Goal: Check status: Check status

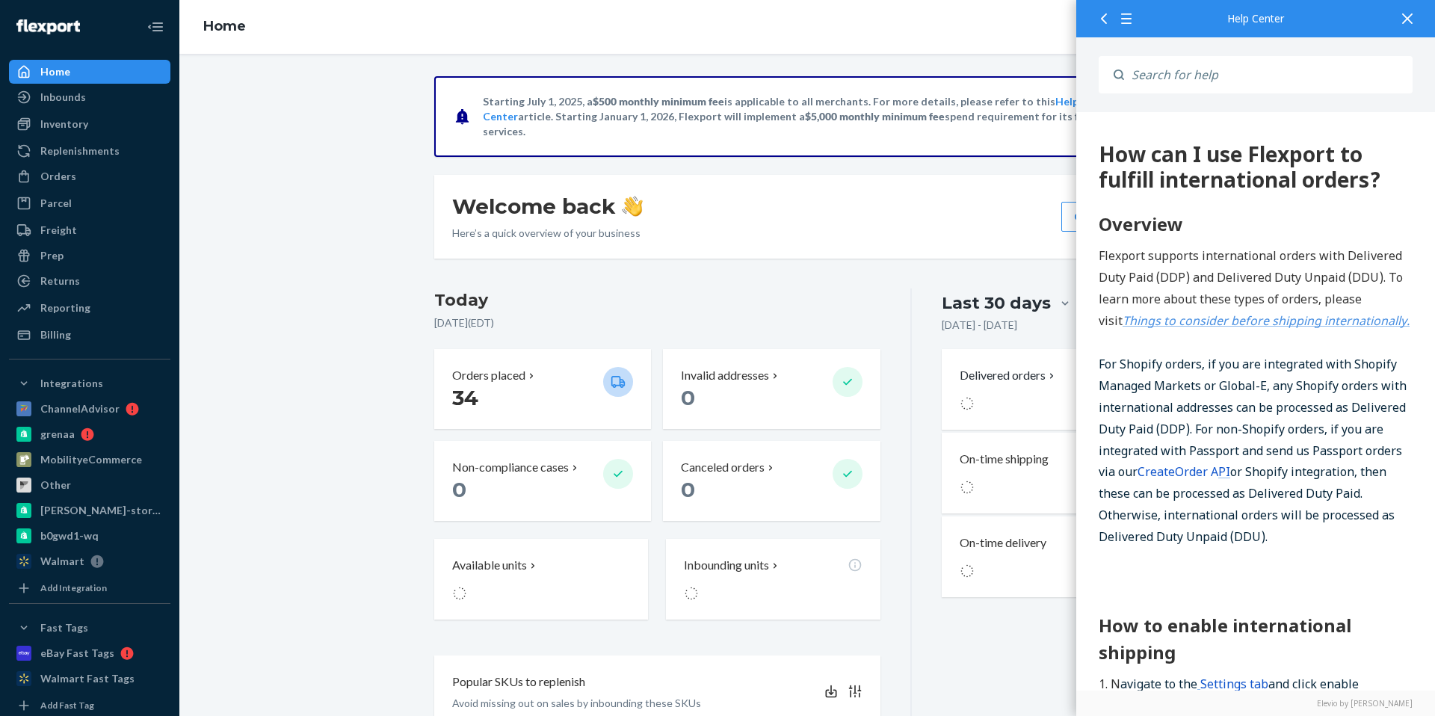
click at [1408, 20] on icon at bounding box center [1407, 18] width 10 height 10
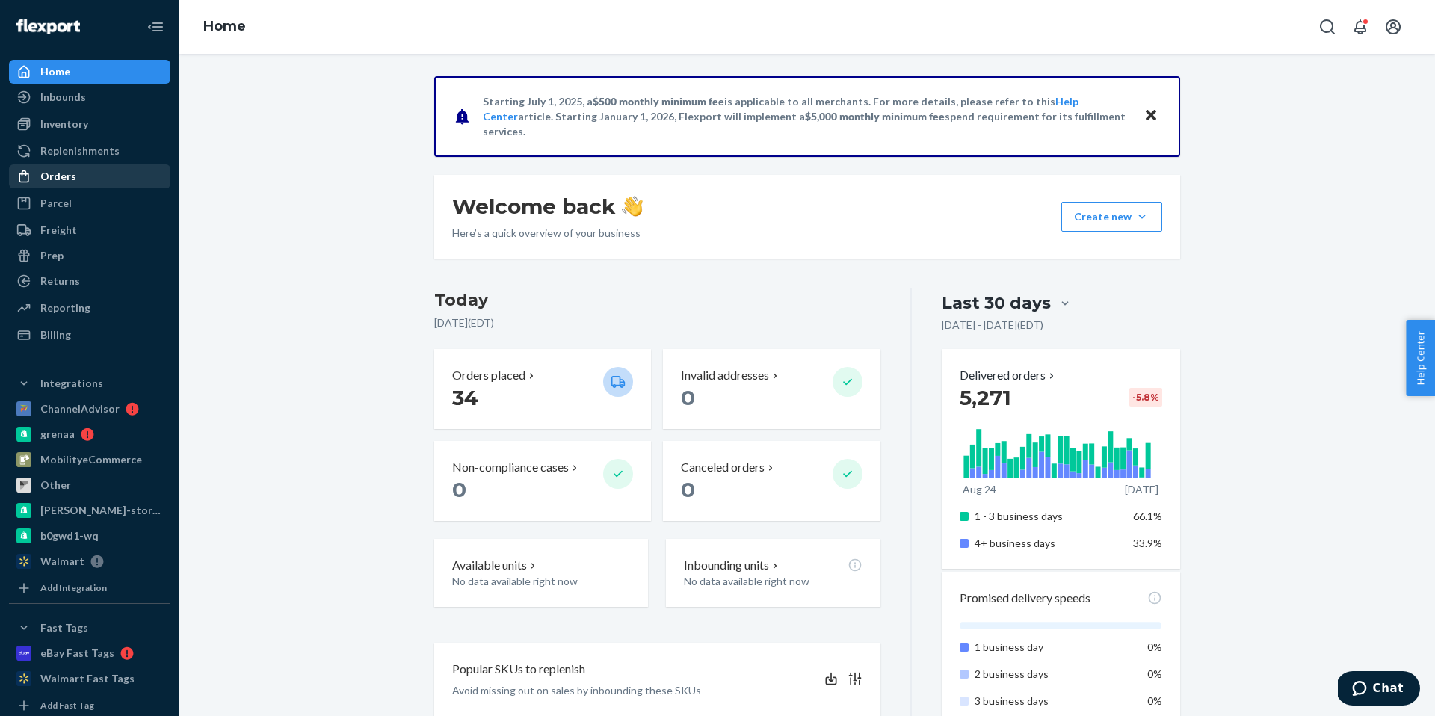
click at [55, 182] on div "Orders" at bounding box center [58, 176] width 36 height 15
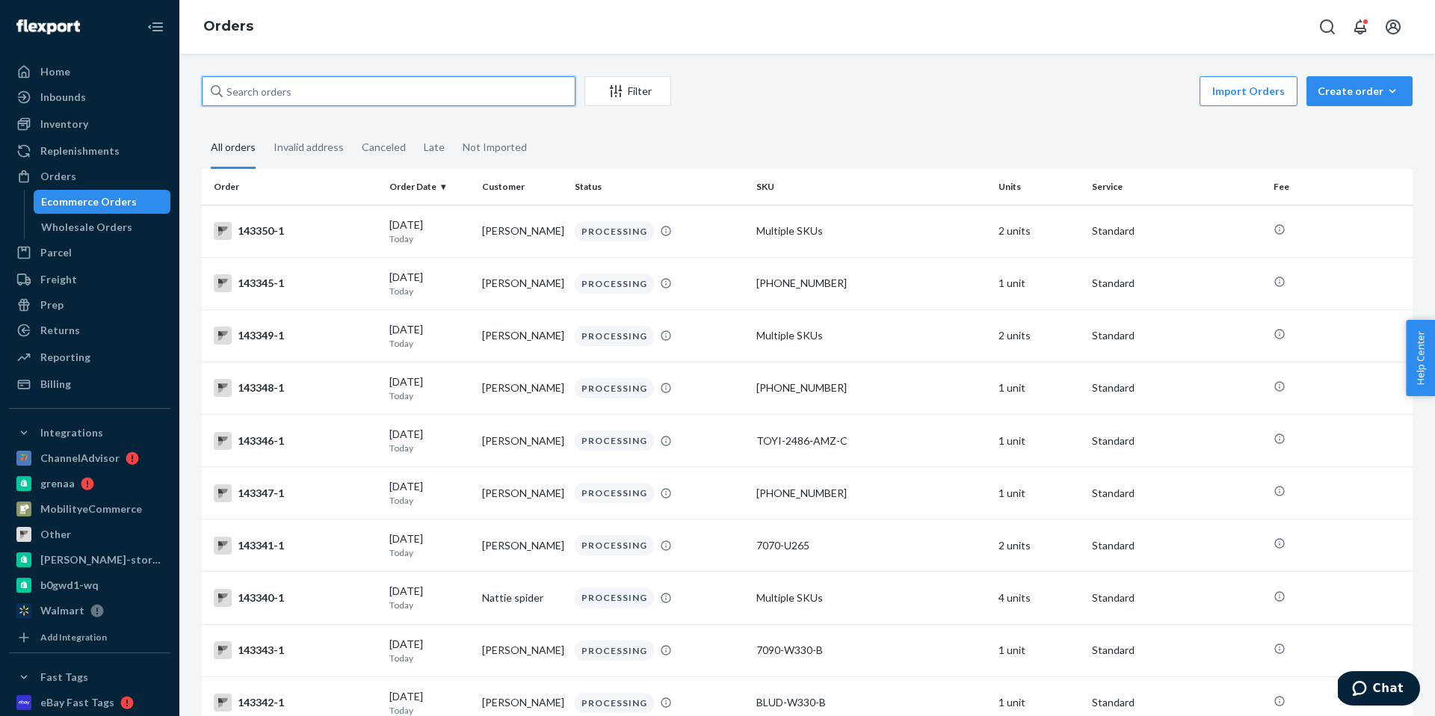
click at [255, 90] on input "text" at bounding box center [389, 91] width 374 height 30
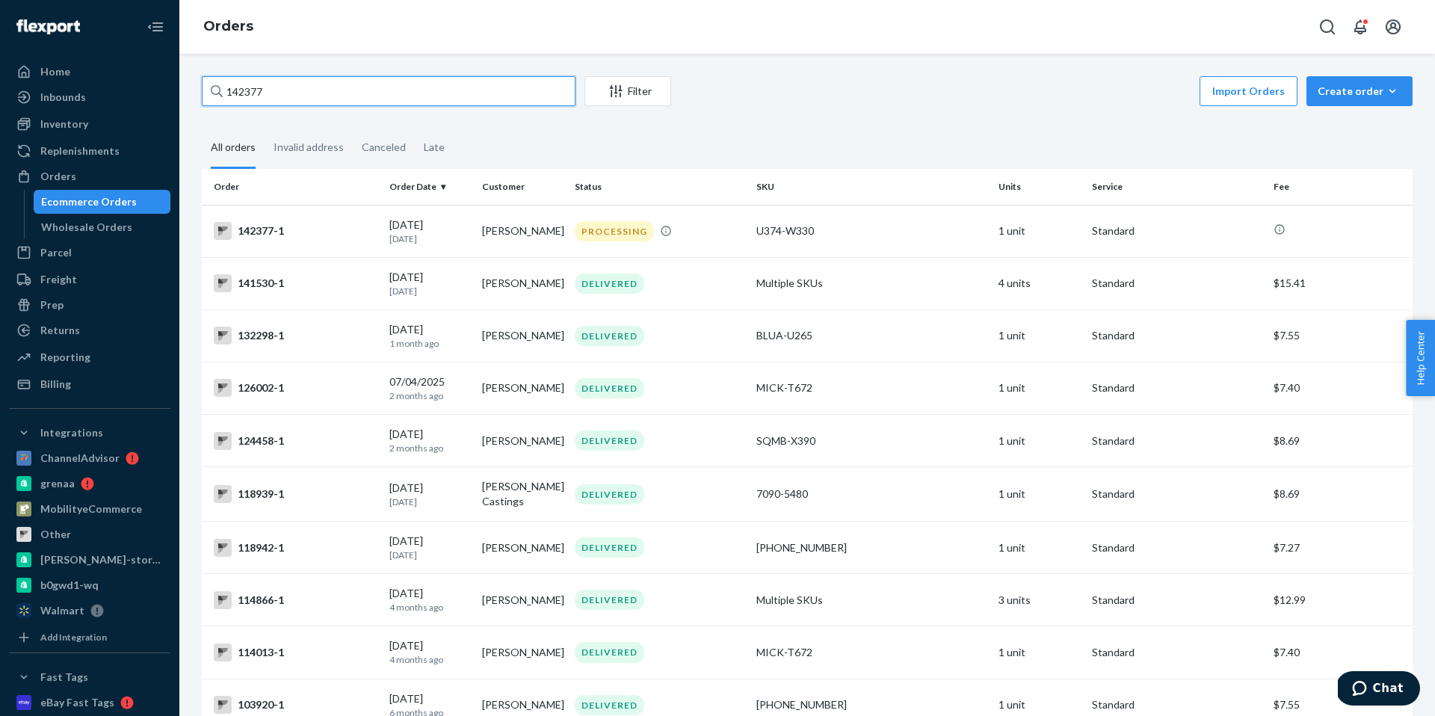
drag, startPoint x: 244, startPoint y: 93, endPoint x: 303, endPoint y: 93, distance: 59.0
click at [303, 93] on input "142377" at bounding box center [389, 91] width 374 height 30
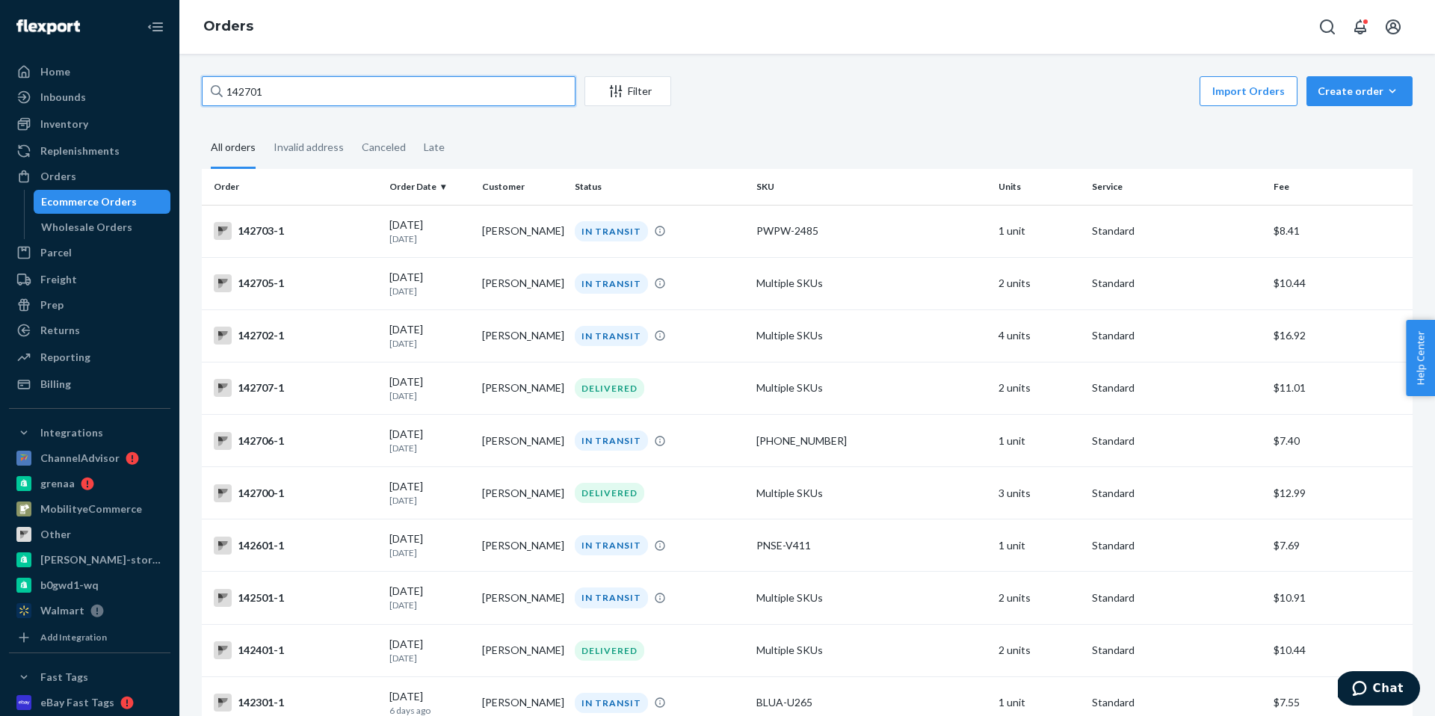
drag, startPoint x: 243, startPoint y: 93, endPoint x: 319, endPoint y: 93, distance: 76.2
click at [319, 93] on input "142701" at bounding box center [389, 91] width 374 height 30
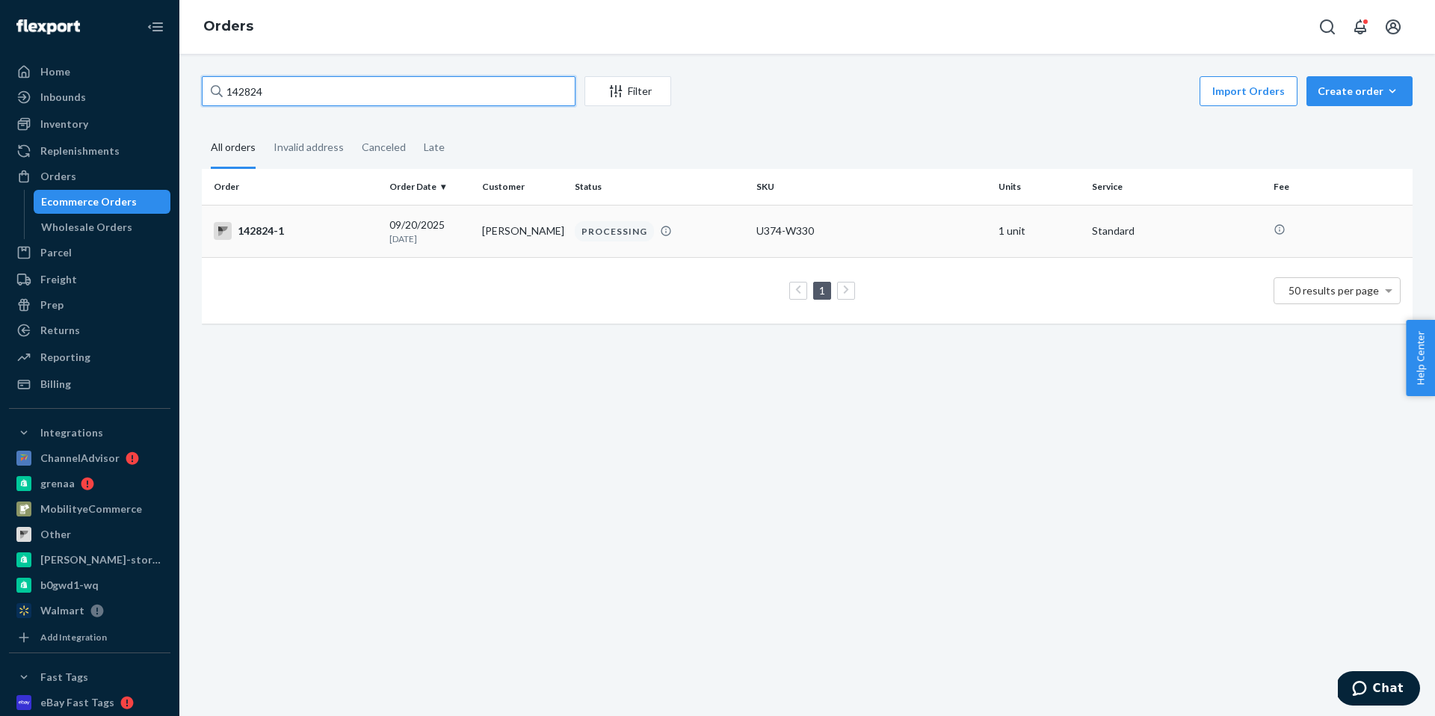
type input "142824"
click at [371, 230] on div "142824-1" at bounding box center [296, 231] width 164 height 18
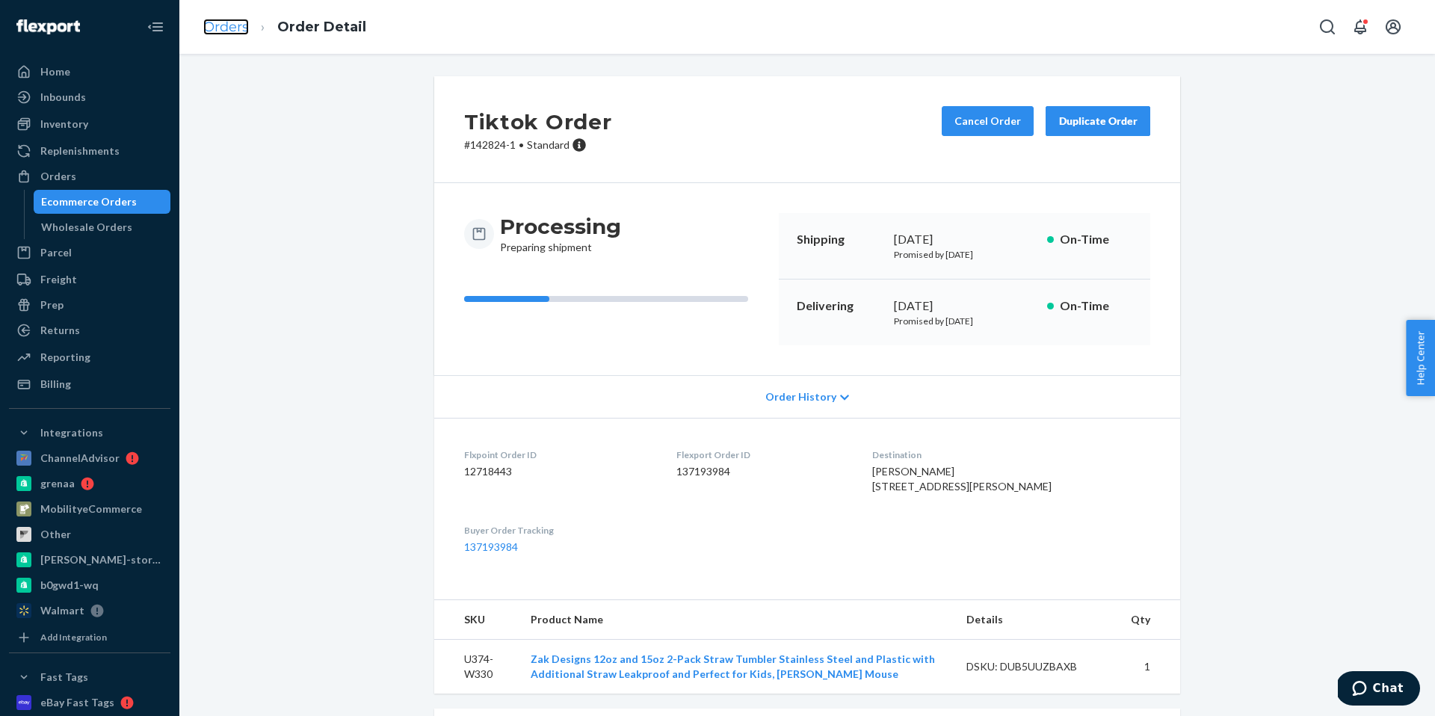
click at [223, 32] on link "Orders" at bounding box center [226, 27] width 46 height 16
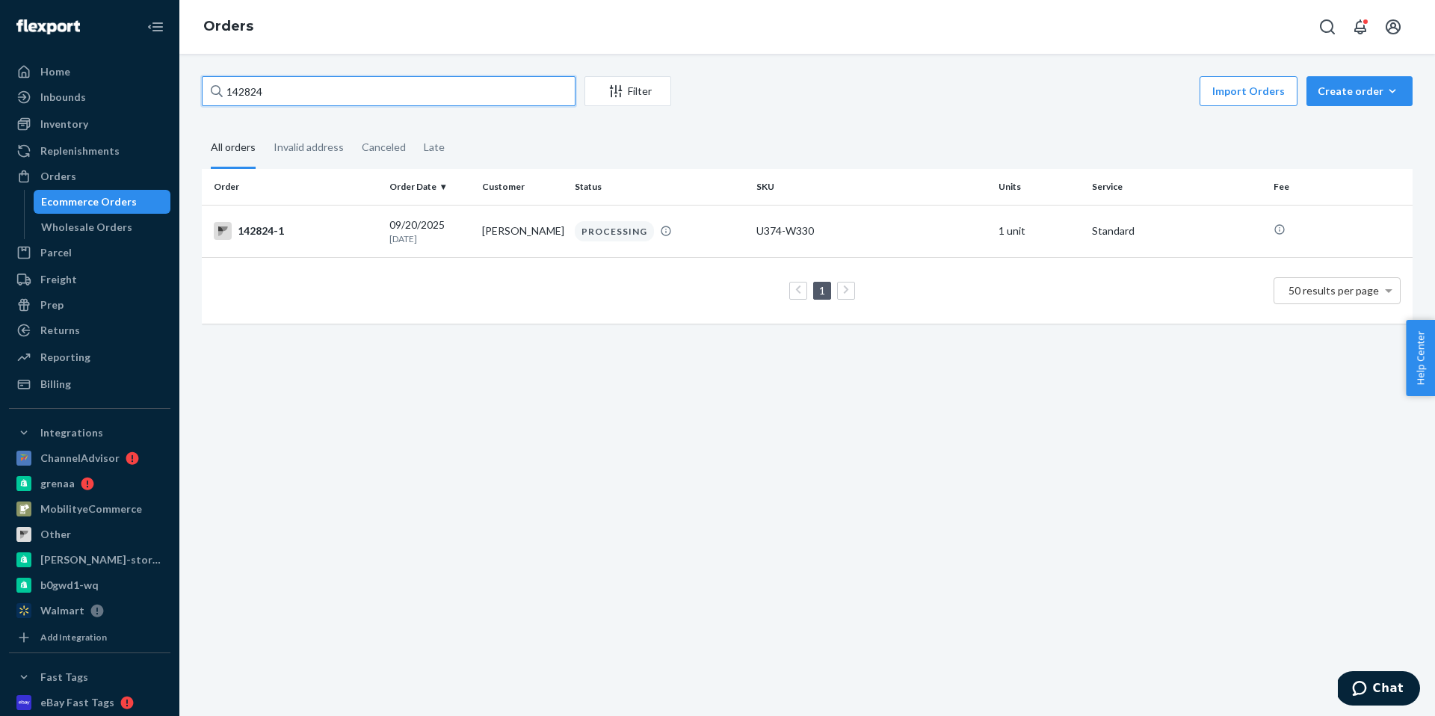
click at [262, 94] on input "142824" at bounding box center [389, 91] width 374 height 30
type input "142835"
click at [291, 237] on div "142835-1" at bounding box center [296, 231] width 164 height 18
